Goal: Navigation & Orientation: Find specific page/section

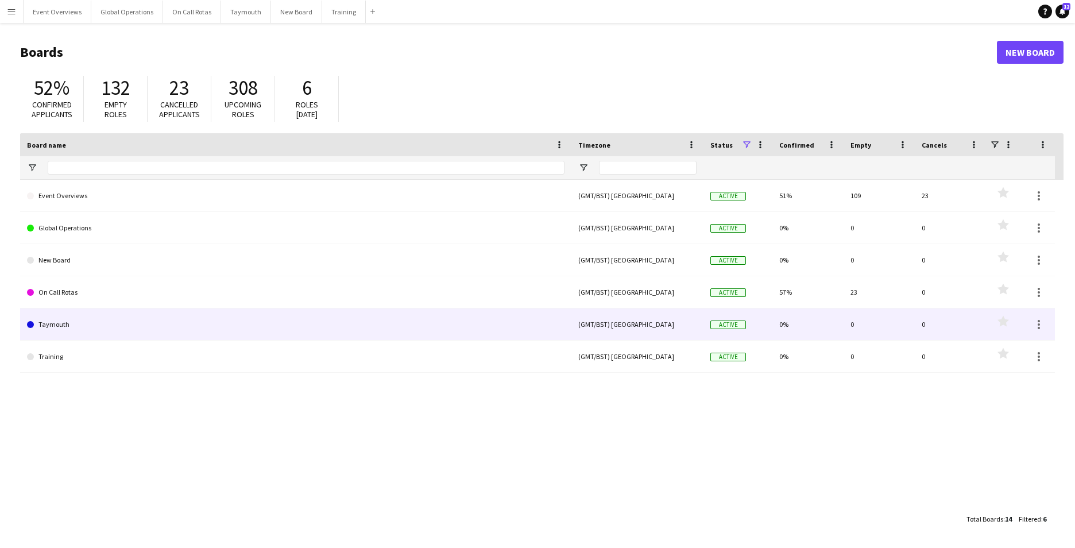
click at [46, 321] on link "Taymouth" at bounding box center [295, 324] width 537 height 32
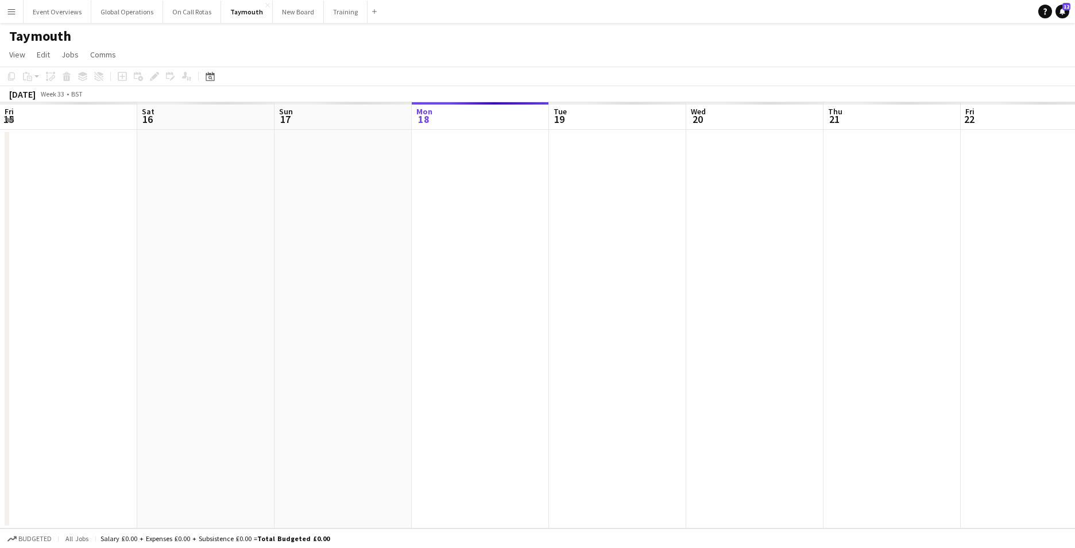
scroll to position [0, 274]
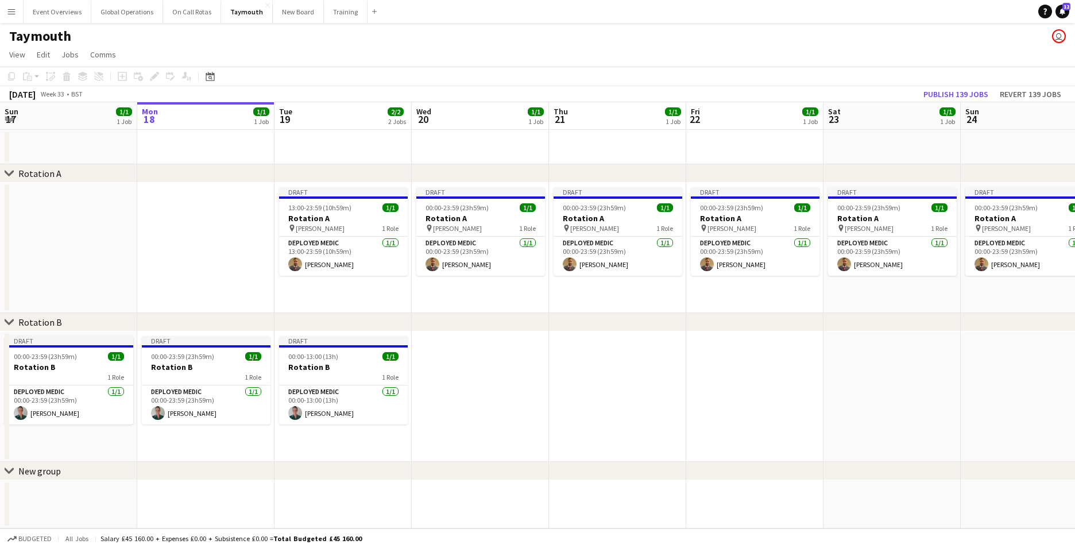
click at [9, 9] on app-icon "Menu" at bounding box center [11, 11] width 9 height 9
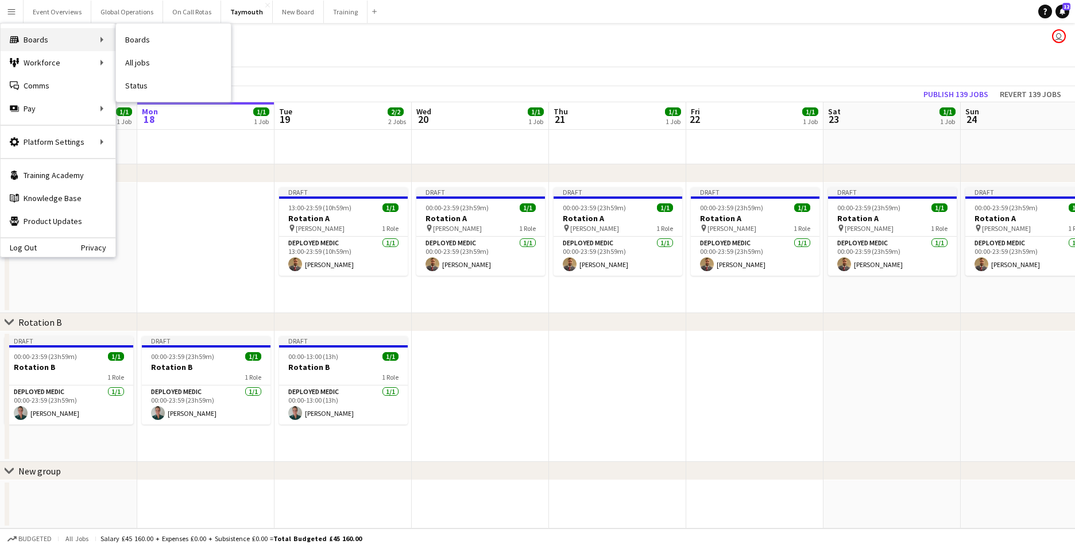
click at [37, 42] on div "Boards Boards" at bounding box center [58, 39] width 115 height 23
click at [50, 40] on div "Boards Boards" at bounding box center [58, 39] width 115 height 23
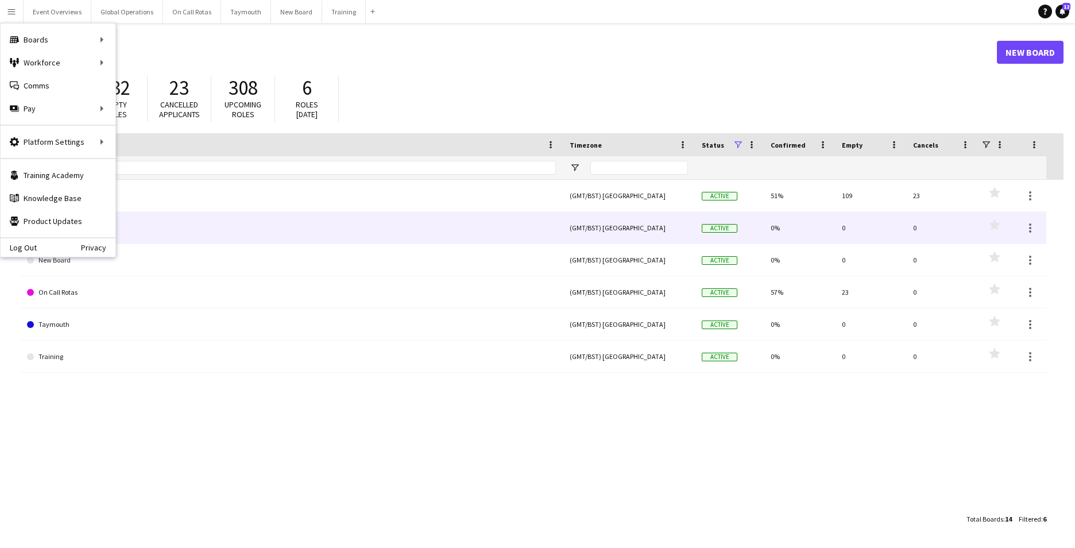
click at [219, 224] on link "Global Operations" at bounding box center [291, 228] width 529 height 32
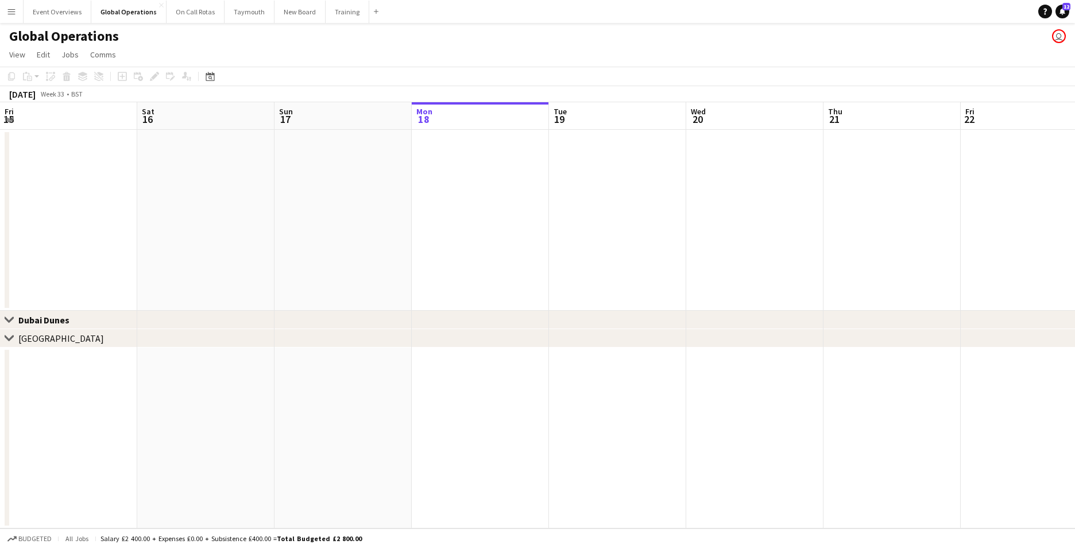
scroll to position [0, 274]
click at [13, 10] on app-icon "Menu" at bounding box center [11, 11] width 9 height 9
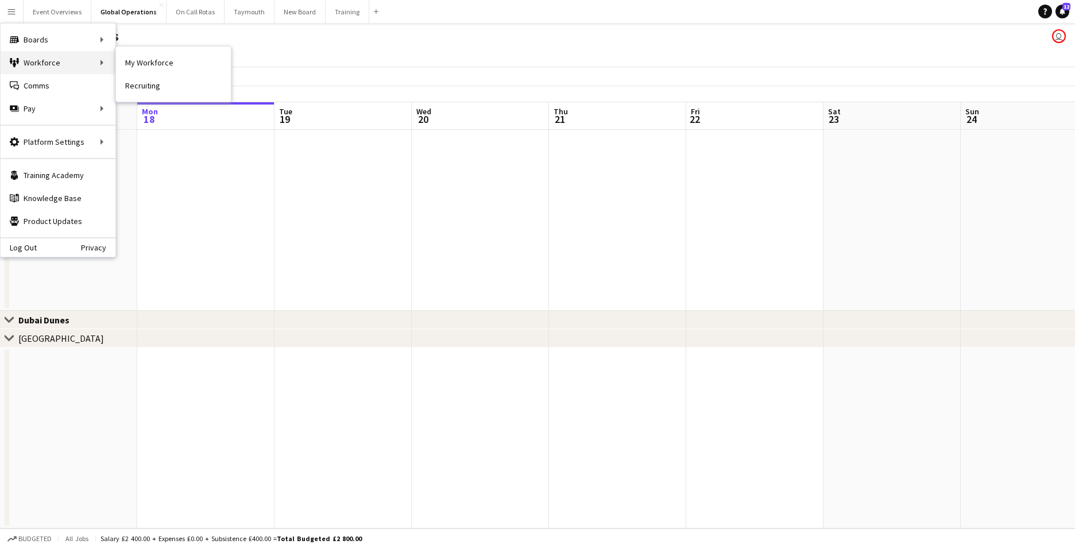
click at [41, 59] on div "Workforce Workforce" at bounding box center [58, 62] width 115 height 23
click at [94, 63] on div "Workforce Workforce" at bounding box center [58, 62] width 115 height 23
click at [145, 68] on link "My Workforce" at bounding box center [173, 62] width 115 height 23
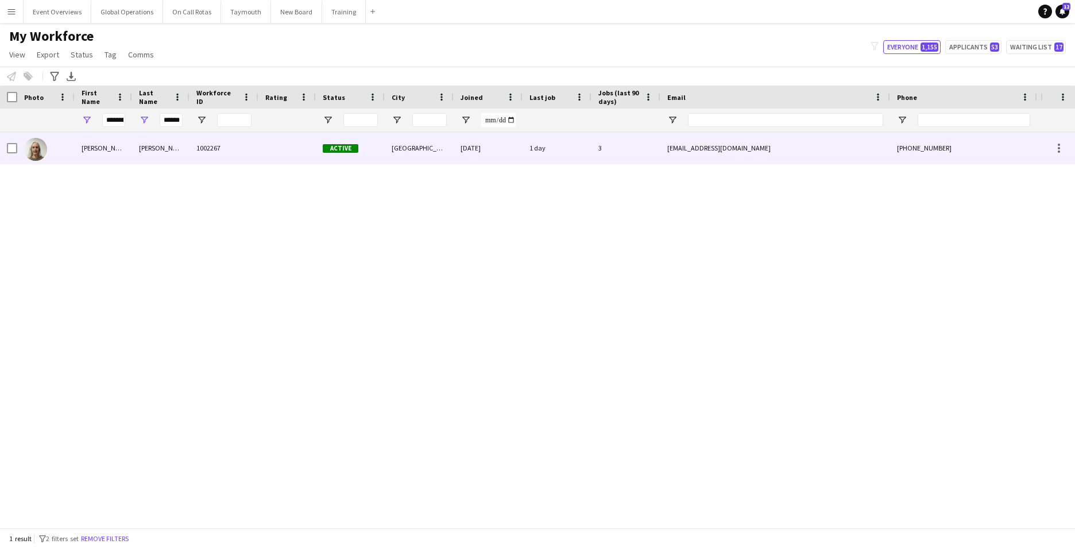
click at [94, 149] on div "[PERSON_NAME]" at bounding box center [103, 148] width 57 height 32
